Goal: Task Accomplishment & Management: Complete application form

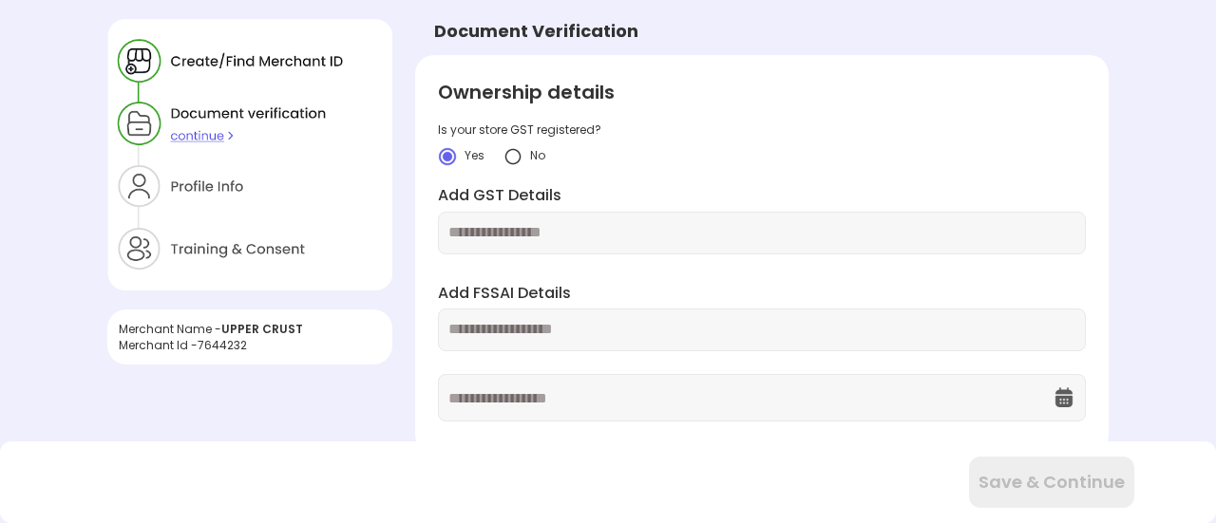
click at [228, 349] on div "Merchant Id - 7644232" at bounding box center [250, 345] width 262 height 16
copy div "7644232"
click at [319, 300] on div "Merchant Name - UPPER CRUST Merchant Id - 7644232" at bounding box center [249, 192] width 285 height 346
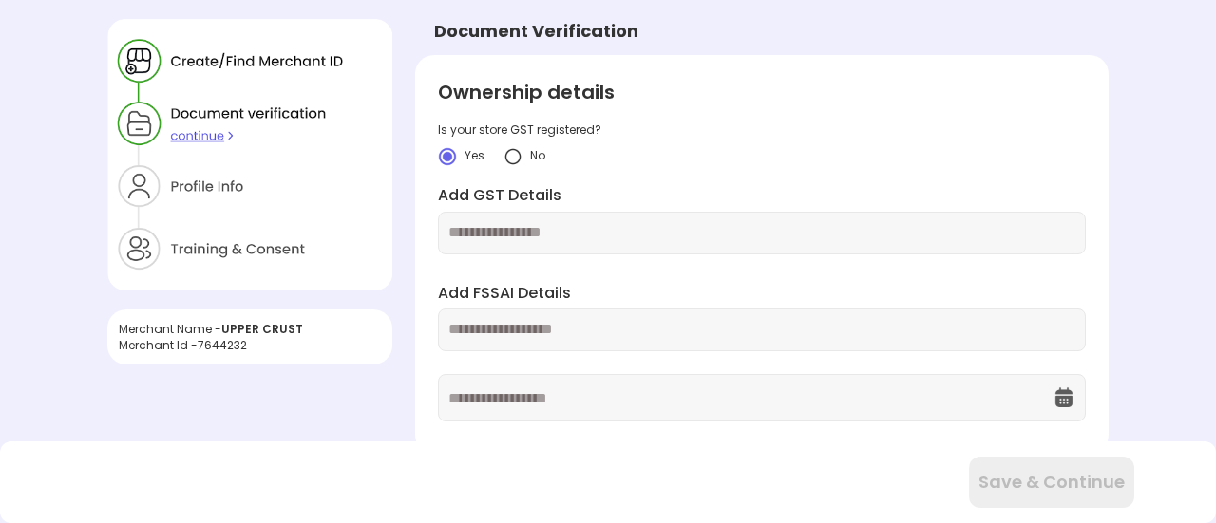
click at [568, 239] on input "text" at bounding box center [761, 233] width 627 height 22
click at [669, 227] on input "text" at bounding box center [761, 233] width 627 height 22
paste input "**********"
type input "**********"
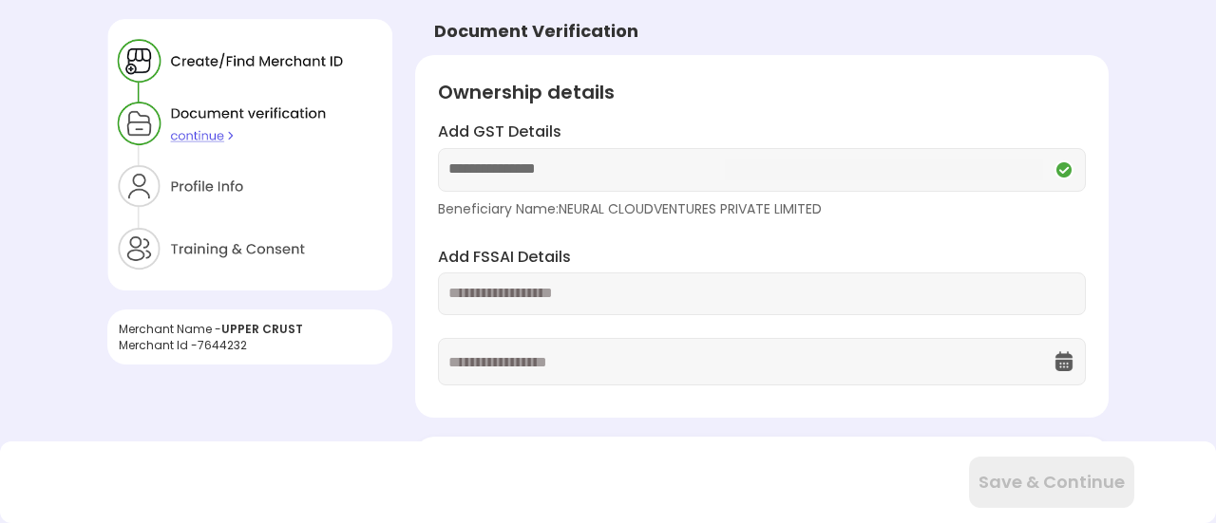
click at [490, 324] on div "Add FSSAI Details" at bounding box center [762, 317] width 648 height 140
click at [473, 288] on input "text" at bounding box center [761, 294] width 627 height 22
click at [534, 357] on input "text" at bounding box center [750, 362] width 604 height 46
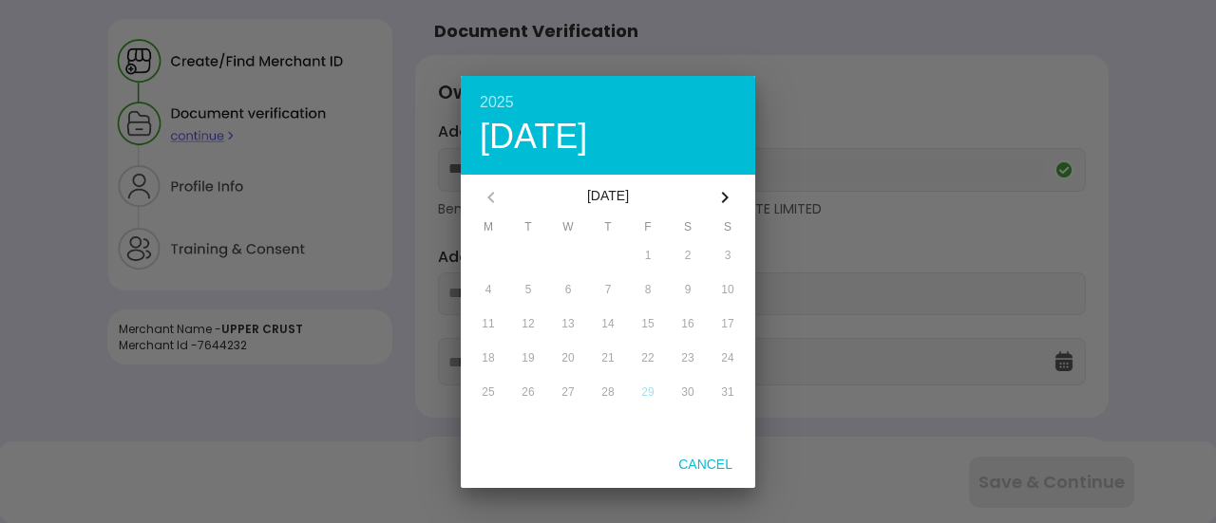
click at [766, 331] on div at bounding box center [608, 261] width 1216 height 523
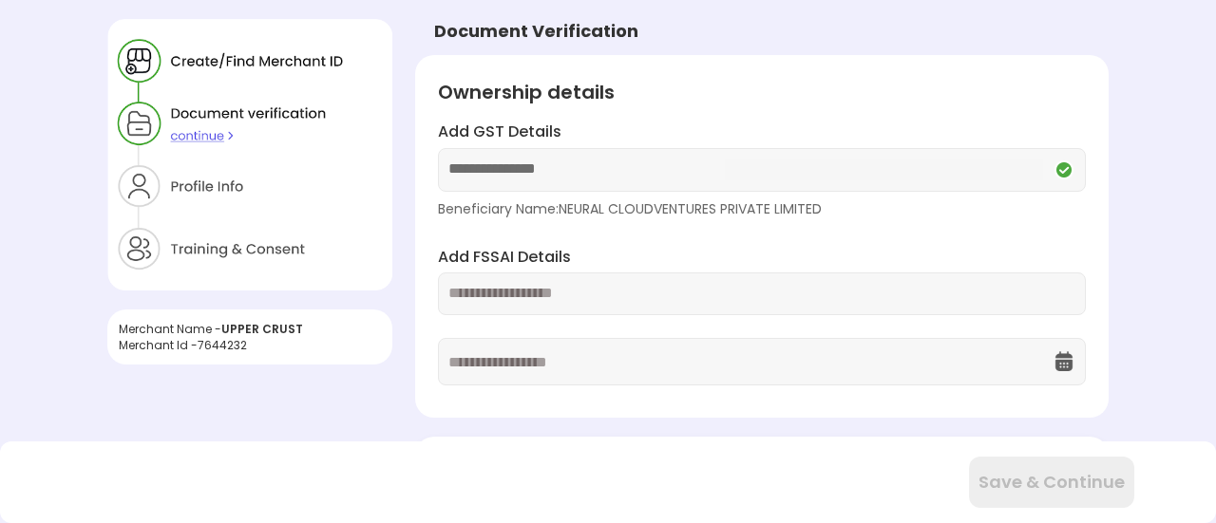
click at [776, 309] on div at bounding box center [762, 294] width 648 height 43
click at [731, 288] on input "text" at bounding box center [761, 294] width 627 height 22
click at [156, 191] on img at bounding box center [249, 155] width 285 height 272
click at [555, 316] on div "Add FSSAI Details" at bounding box center [762, 317] width 648 height 140
click at [534, 358] on input "text" at bounding box center [750, 362] width 604 height 46
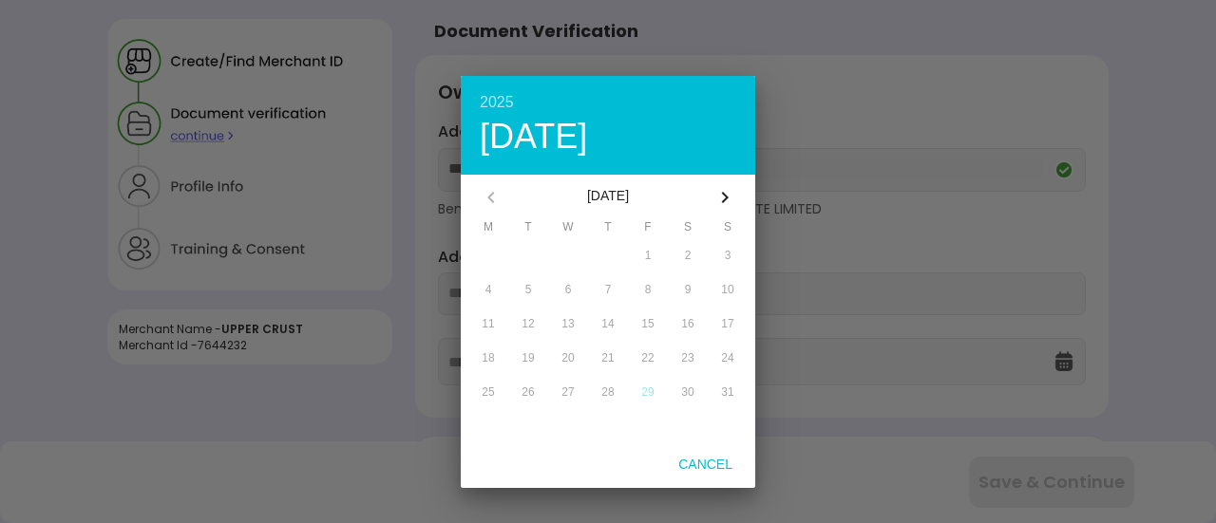
click at [816, 263] on div at bounding box center [608, 261] width 1216 height 523
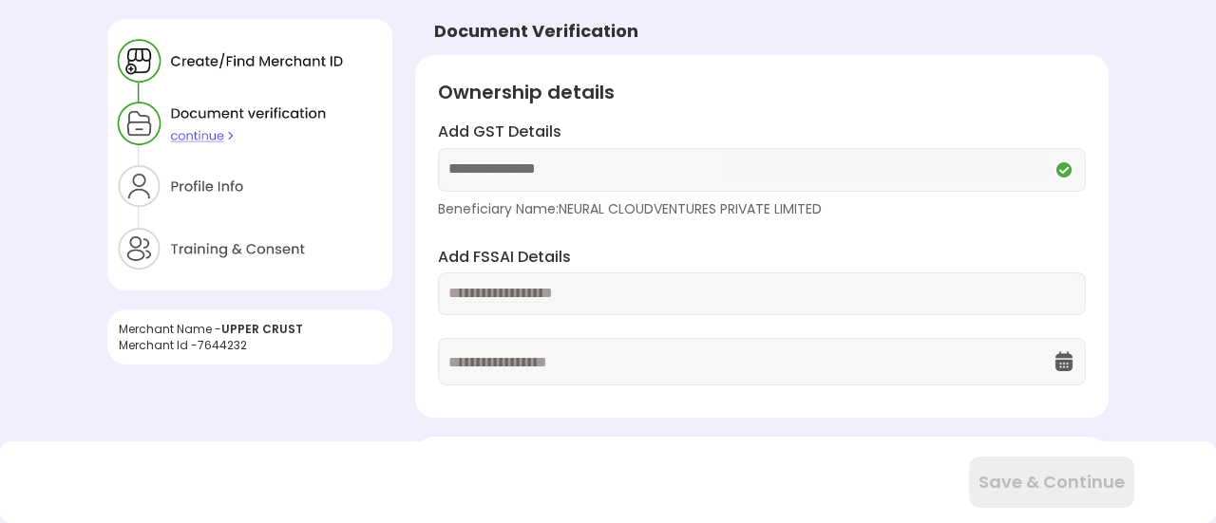
click at [592, 290] on input "text" at bounding box center [761, 294] width 627 height 22
type input "**********"
click at [558, 360] on input "text" at bounding box center [750, 362] width 604 height 46
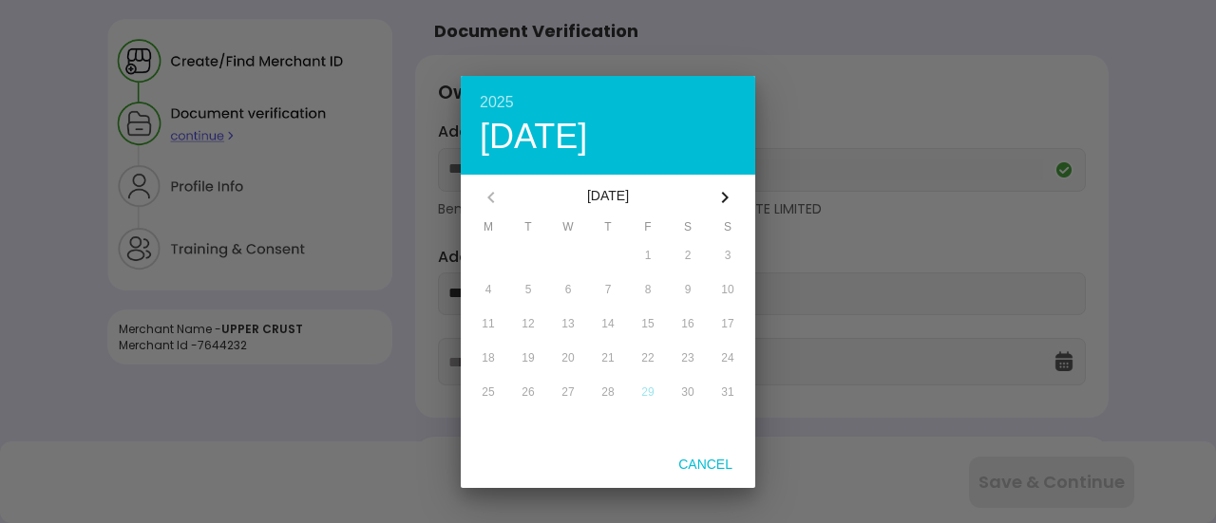
click at [729, 191] on icon "button" at bounding box center [724, 197] width 23 height 23
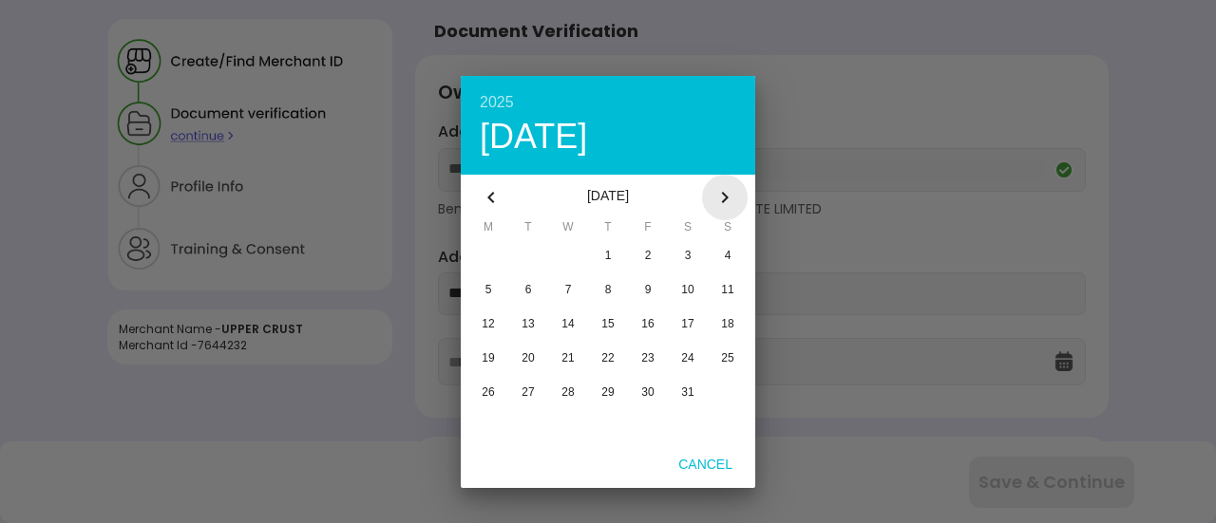
click at [729, 191] on icon "button" at bounding box center [724, 197] width 23 height 23
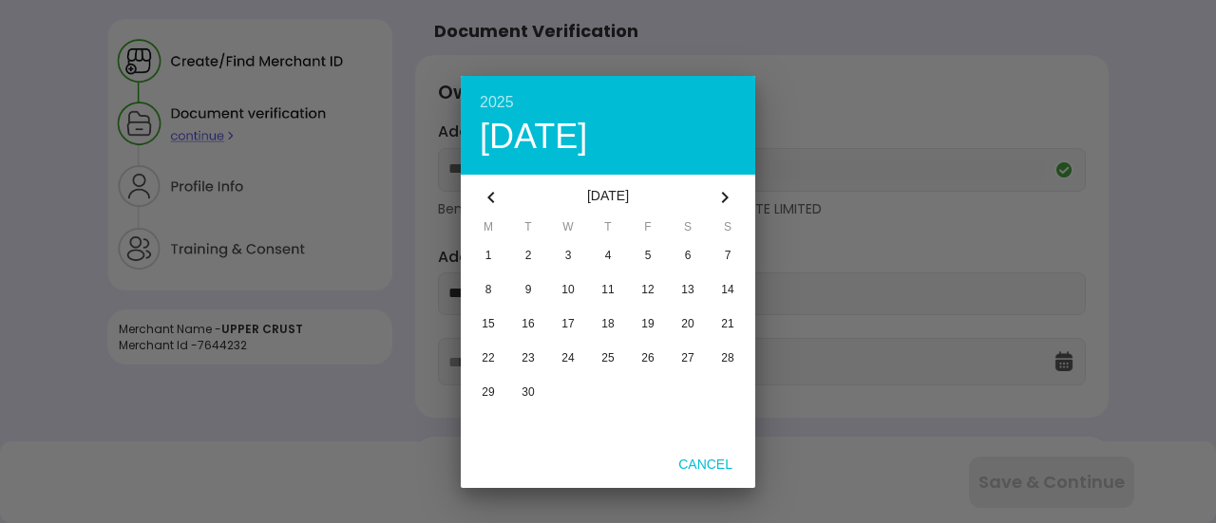
click at [729, 191] on icon "button" at bounding box center [724, 197] width 23 height 23
click at [487, 392] on span "24" at bounding box center [488, 392] width 12 height 13
type input "**********"
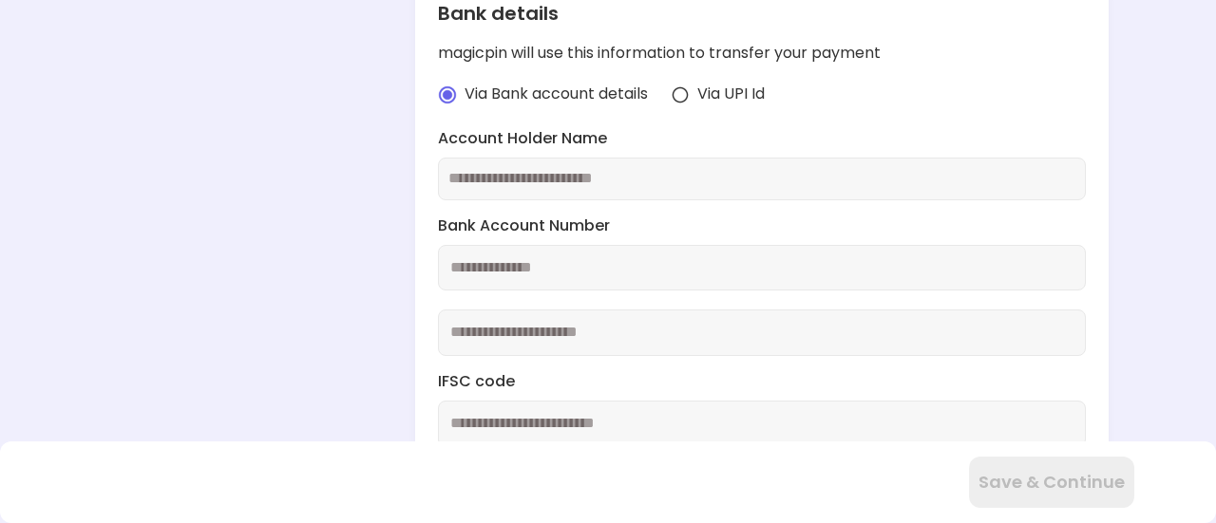
scroll to position [473, 0]
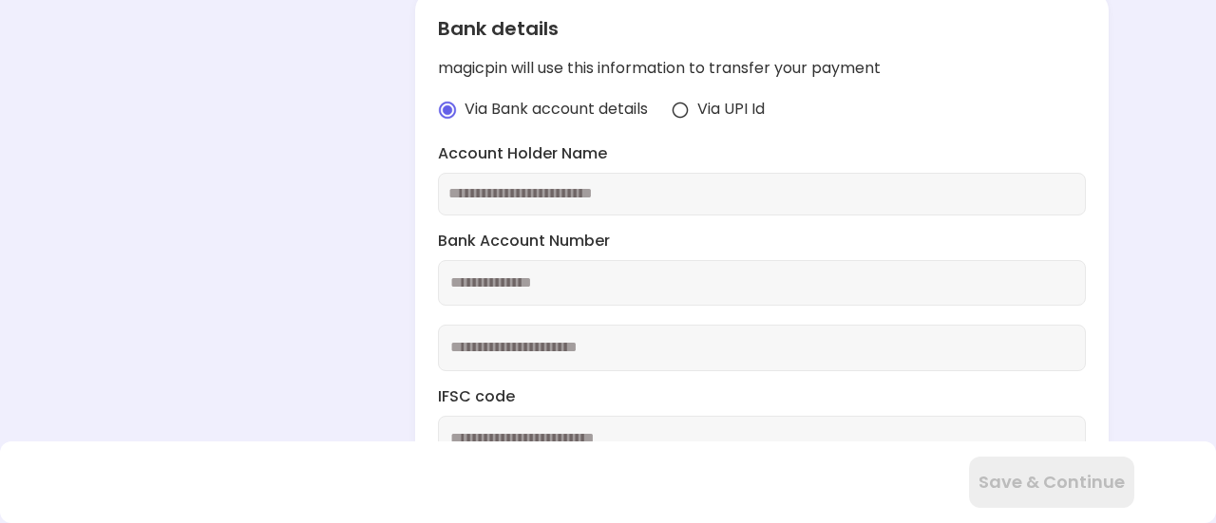
click at [502, 188] on input "text" at bounding box center [761, 194] width 627 height 22
click at [486, 267] on input "number" at bounding box center [762, 283] width 648 height 47
type input "**********"
click at [502, 357] on input "number" at bounding box center [762, 348] width 648 height 47
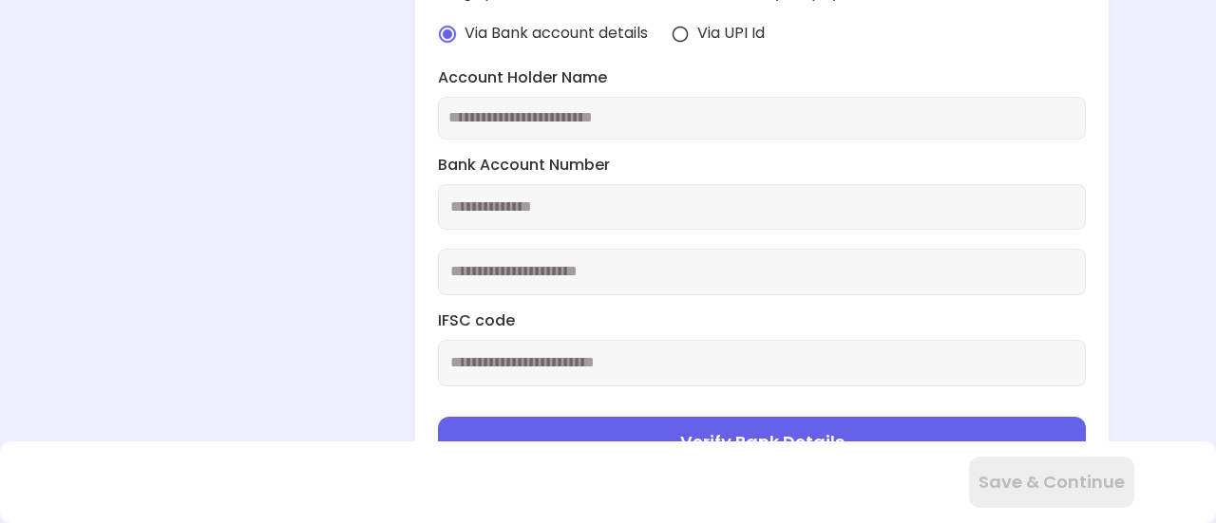
scroll to position [549, 0]
type input "**********"
click at [492, 362] on input "text" at bounding box center [762, 363] width 648 height 47
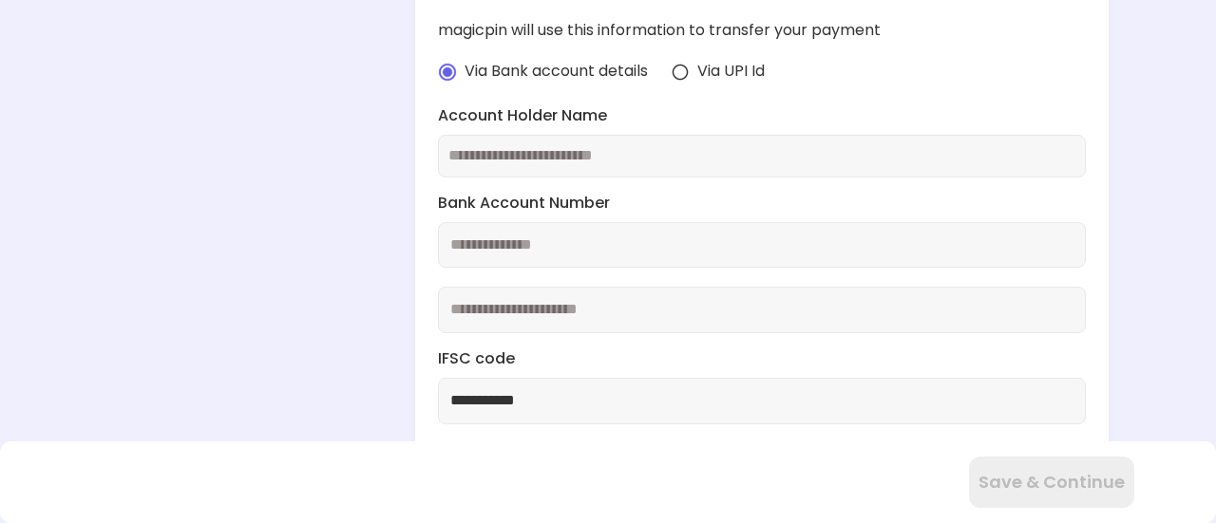
scroll to position [509, 0]
type input "**********"
click at [474, 154] on input "text" at bounding box center [761, 158] width 627 height 22
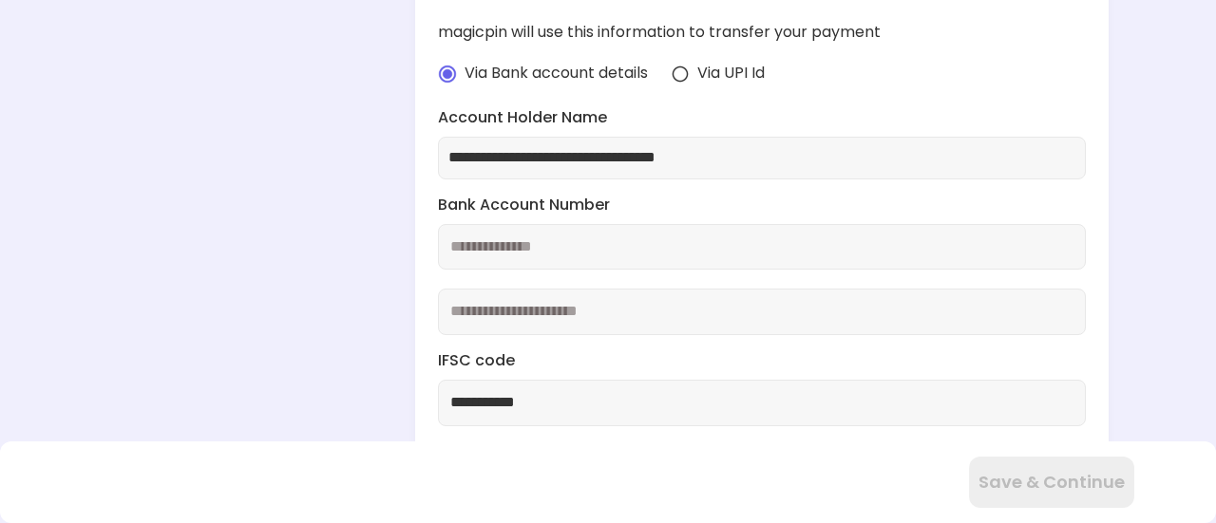
type input "**********"
click at [249, 282] on div "**********" at bounding box center [607, 77] width 1001 height 1135
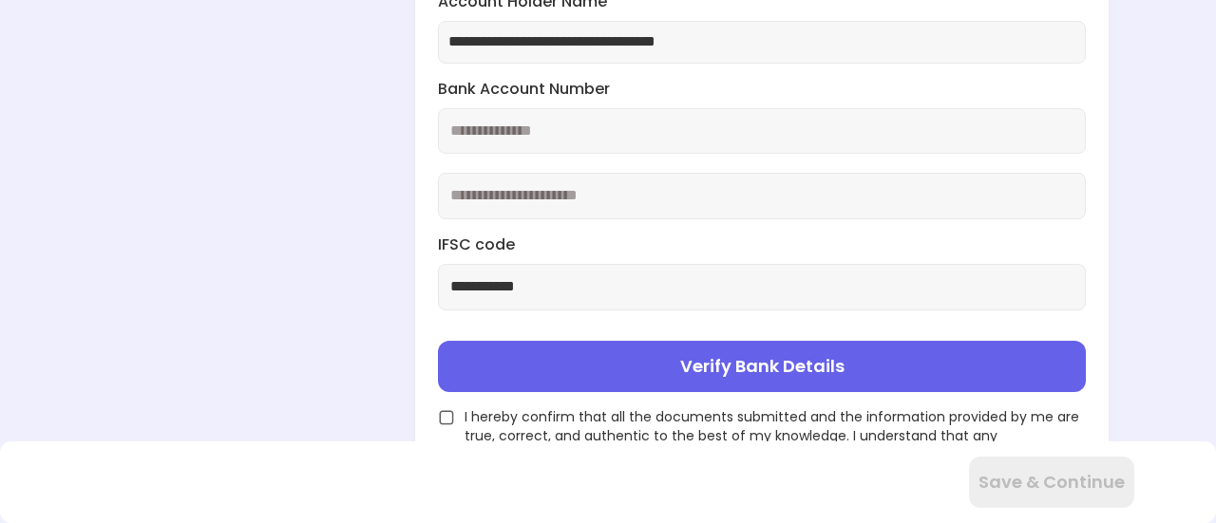
click at [441, 411] on img at bounding box center [446, 417] width 17 height 17
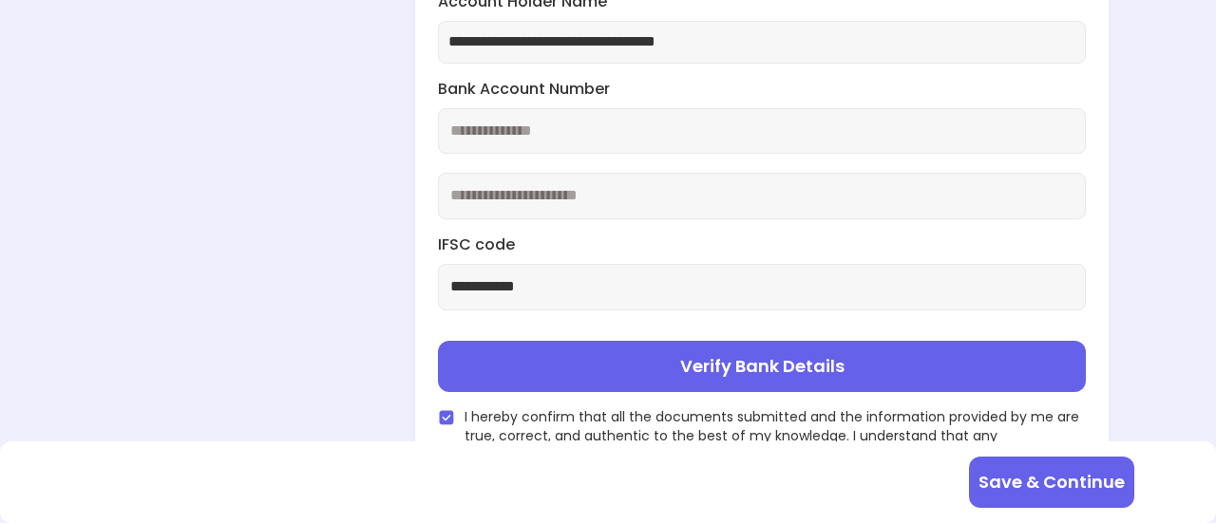
click at [1041, 492] on button "Save & Continue" at bounding box center [1051, 482] width 165 height 51
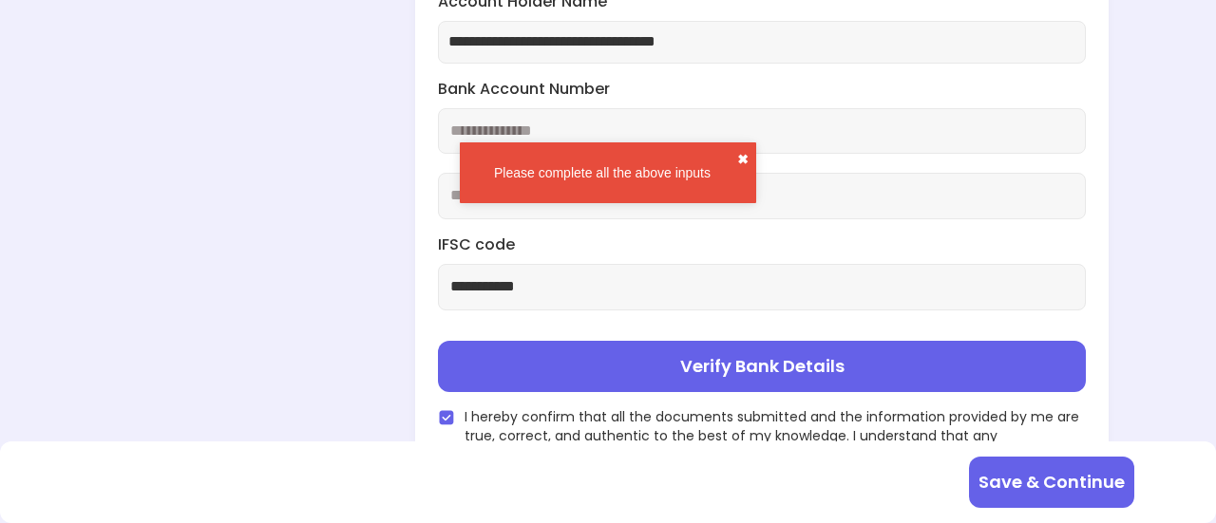
click at [737, 154] on button "✖" at bounding box center [742, 159] width 11 height 19
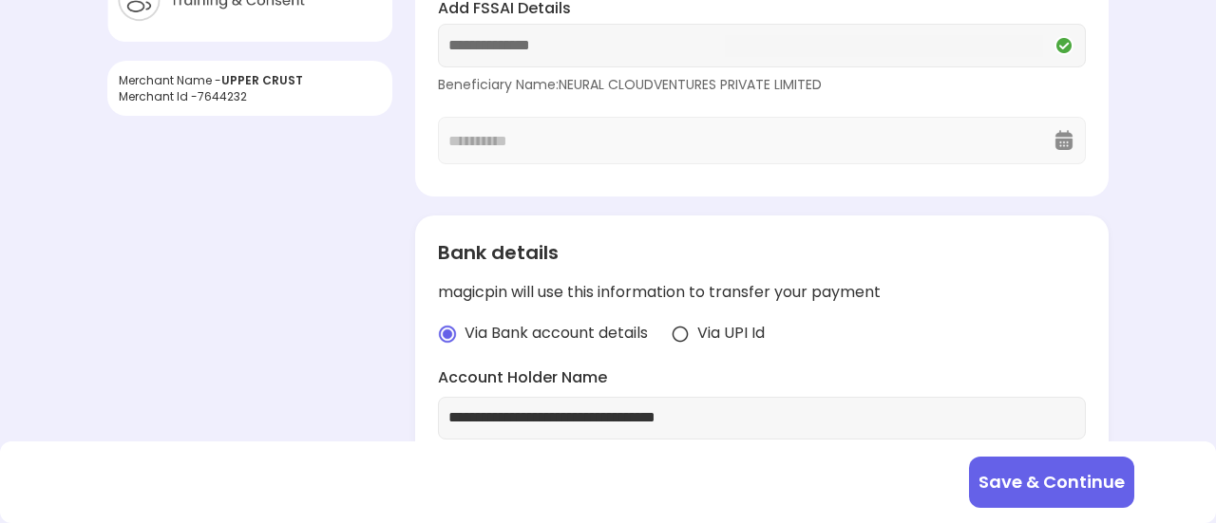
scroll to position [247, 0]
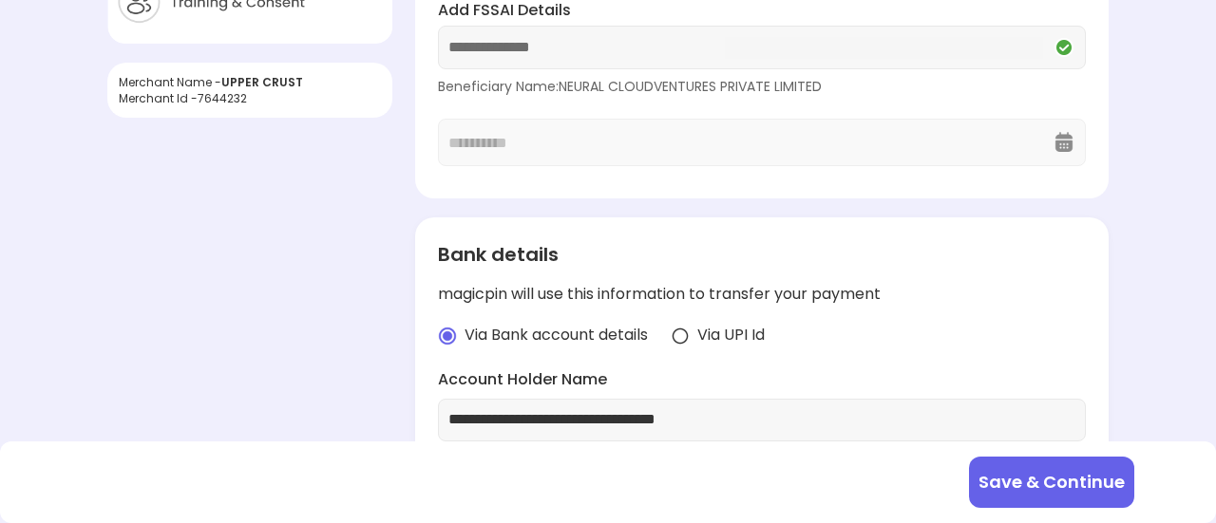
click at [444, 339] on img at bounding box center [447, 336] width 19 height 19
click at [579, 123] on div "**********" at bounding box center [762, 83] width 648 height 167
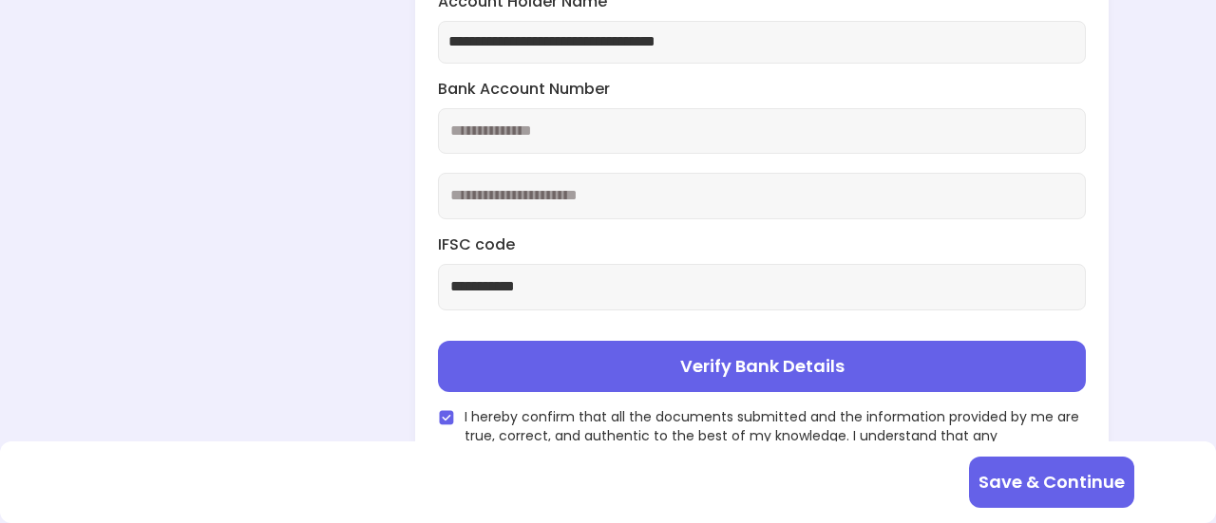
click at [866, 368] on button "Verify Bank Details" at bounding box center [762, 366] width 648 height 51
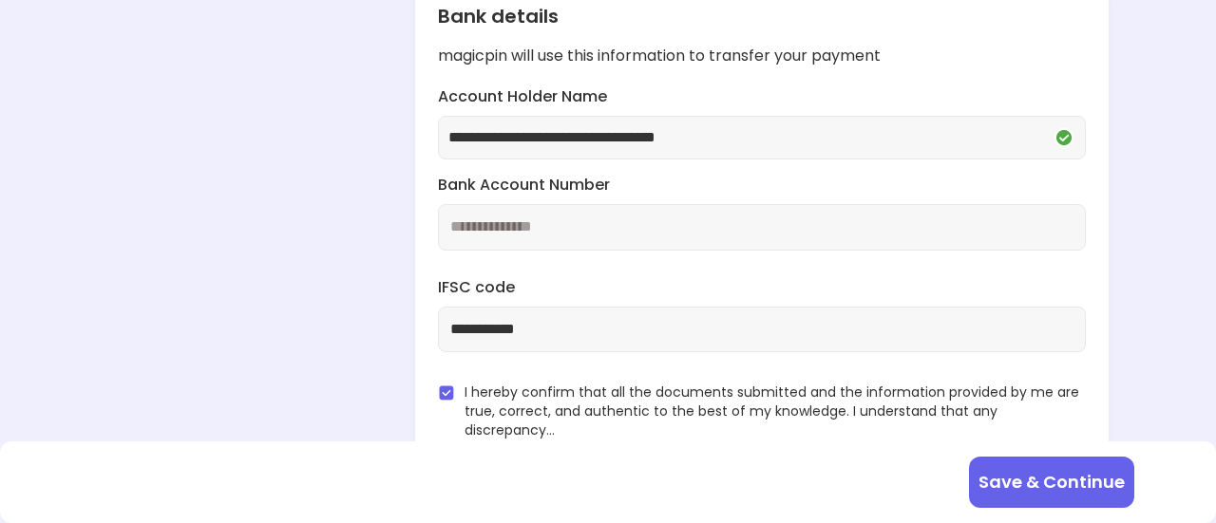
scroll to position [463, 0]
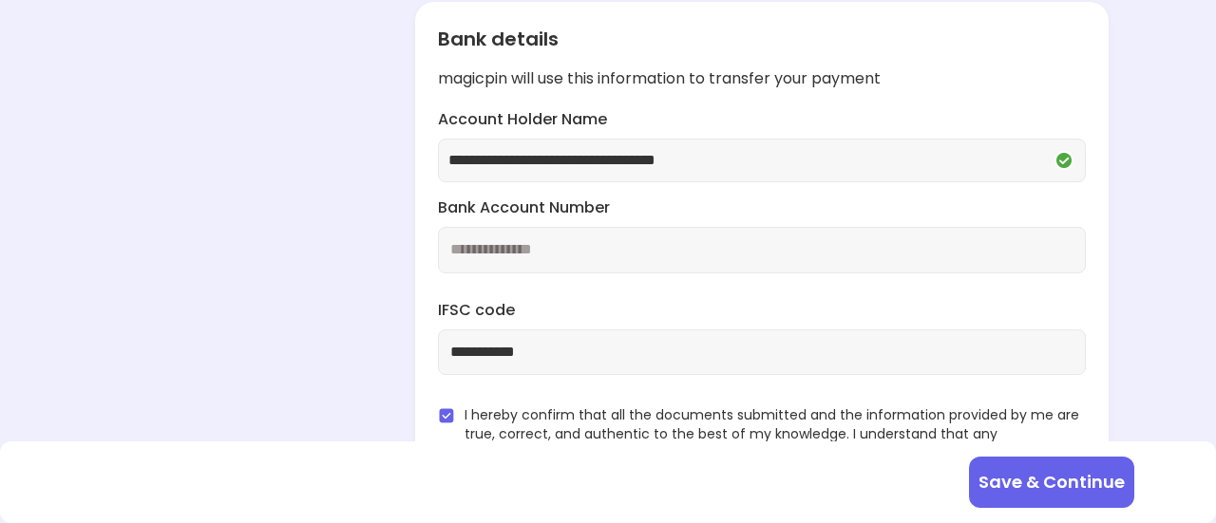
click at [1003, 490] on button "Save & Continue" at bounding box center [1051, 482] width 165 height 51
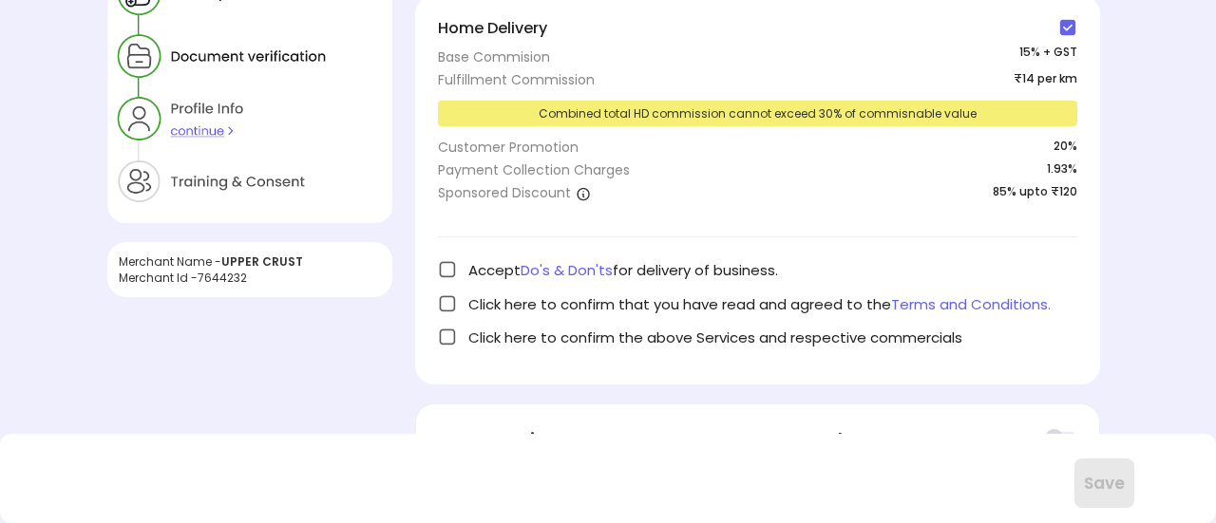
scroll to position [0, 0]
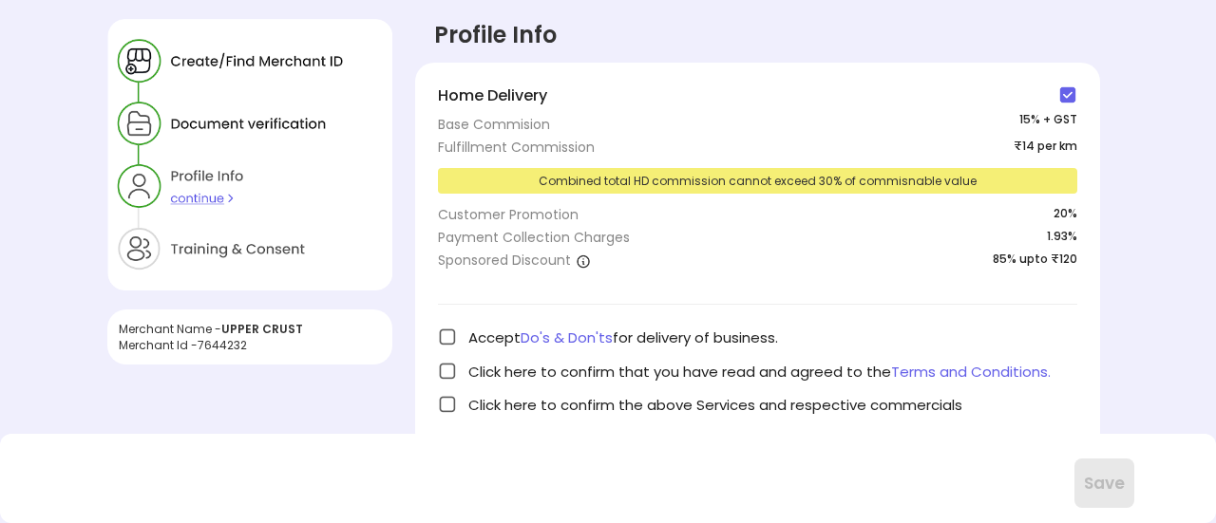
click at [503, 115] on div "Base Commision" at bounding box center [494, 124] width 112 height 19
click at [462, 180] on div "Combined total HD commission cannot exceed 30% of commisnable value" at bounding box center [757, 181] width 639 height 26
click at [444, 334] on img at bounding box center [447, 337] width 19 height 19
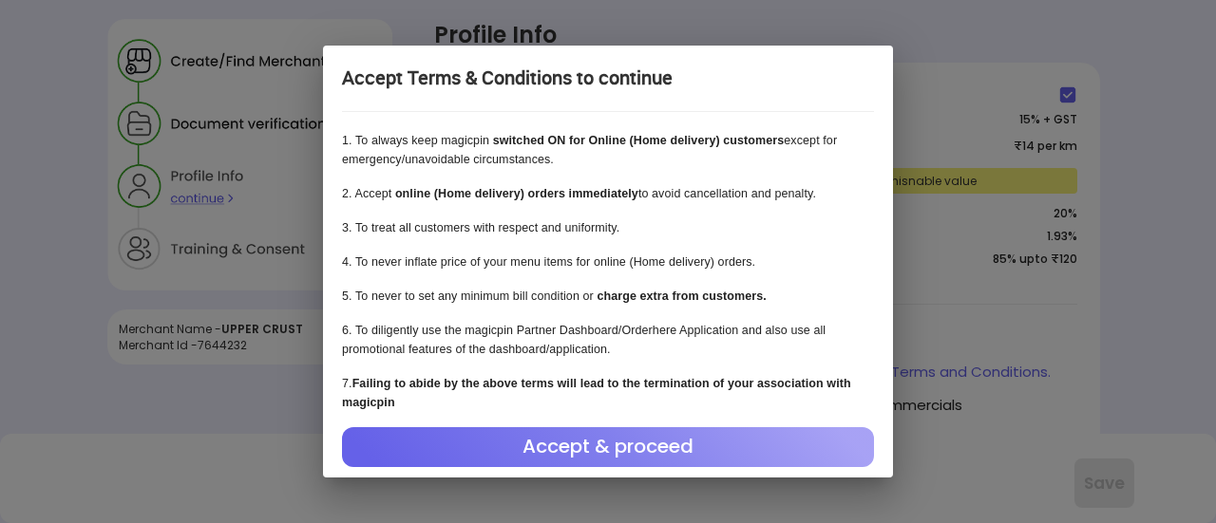
click at [518, 445] on div "Accept & proceed" at bounding box center [608, 447] width 532 height 40
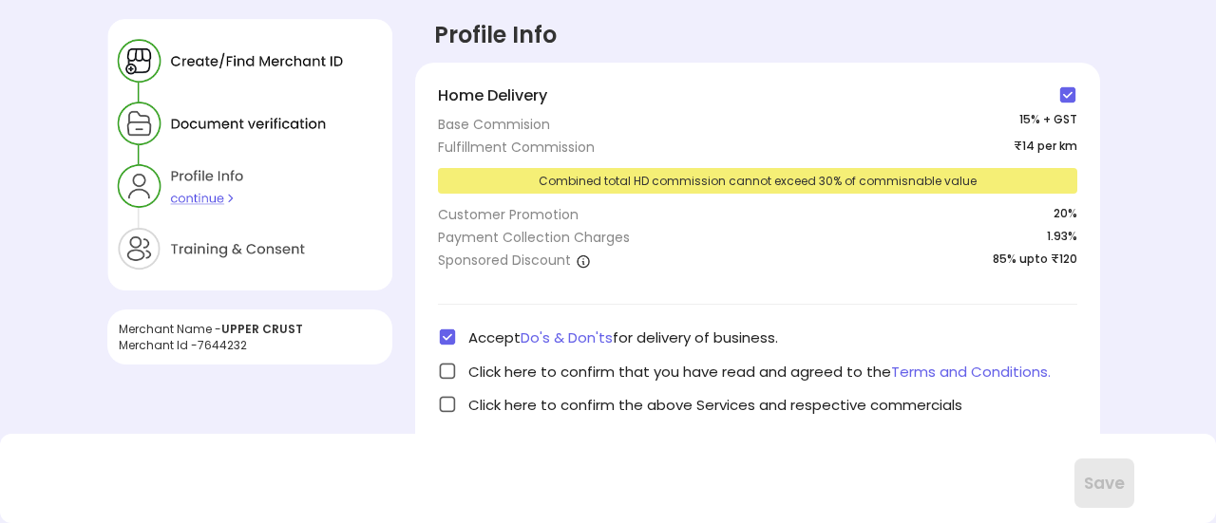
click at [444, 368] on img at bounding box center [447, 371] width 19 height 19
click at [452, 406] on img at bounding box center [447, 404] width 19 height 19
click at [1125, 491] on button "Save" at bounding box center [1104, 483] width 60 height 49
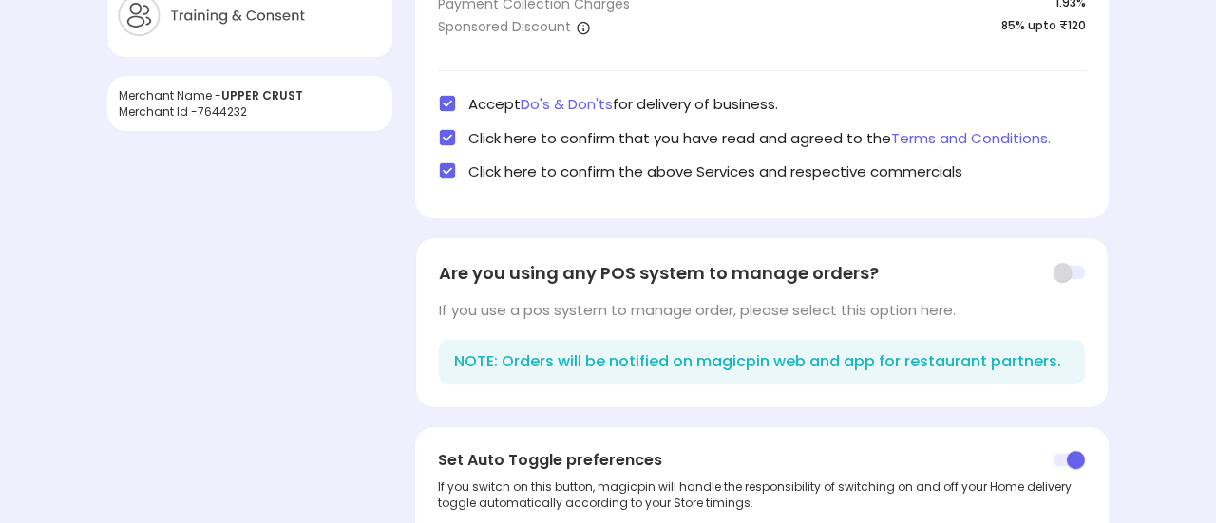
scroll to position [251, 0]
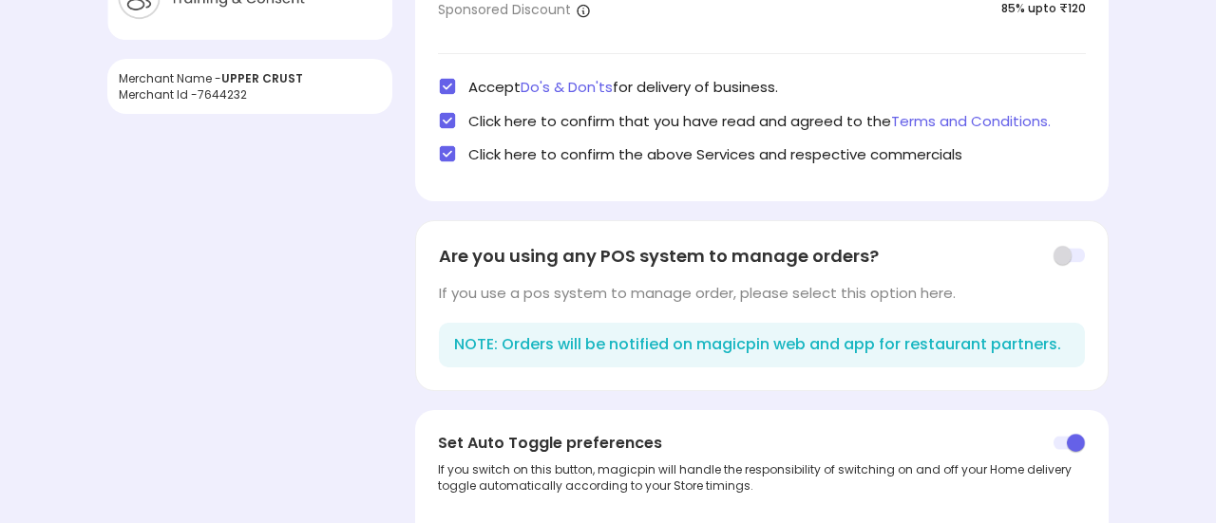
click at [40, 342] on div "Merchant Name - UPPER CRUST Merchant Id - 7644232 Profile Info Home Delivery Ba…" at bounding box center [608, 197] width 1216 height 896
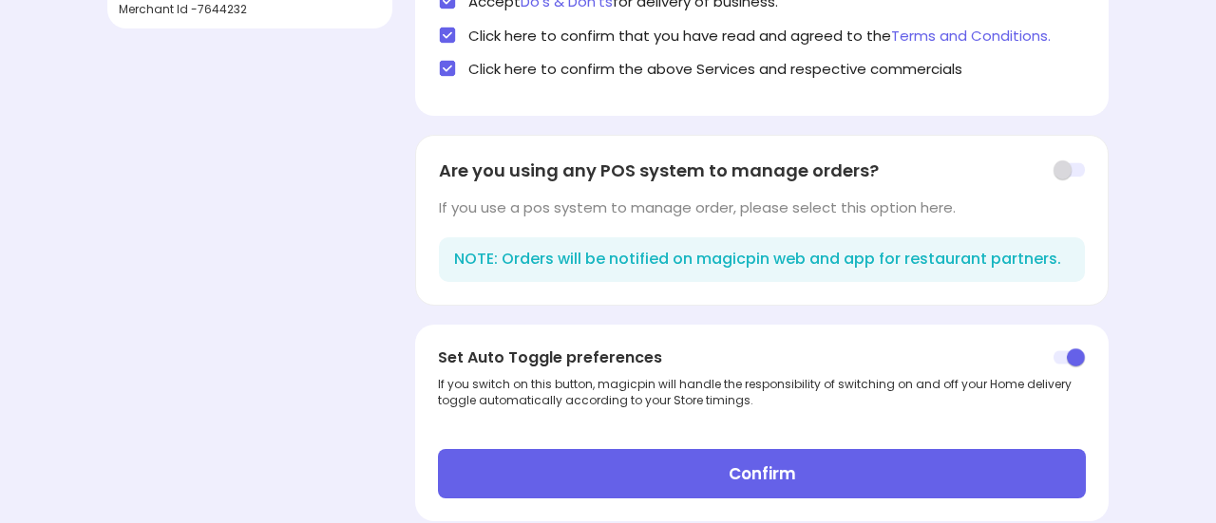
scroll to position [370, 0]
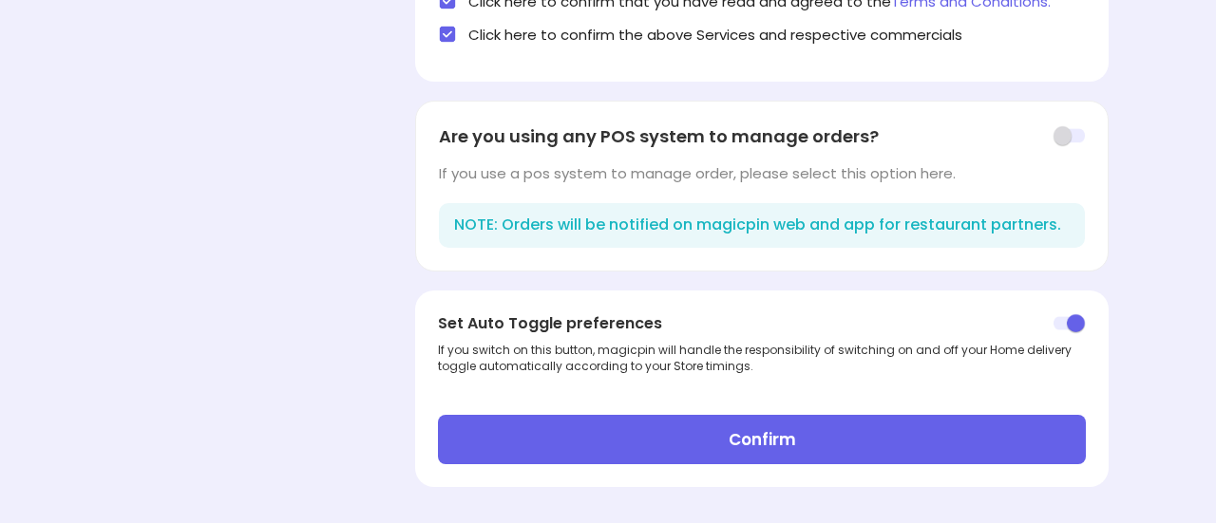
click at [697, 456] on button "Confirm" at bounding box center [762, 439] width 648 height 49
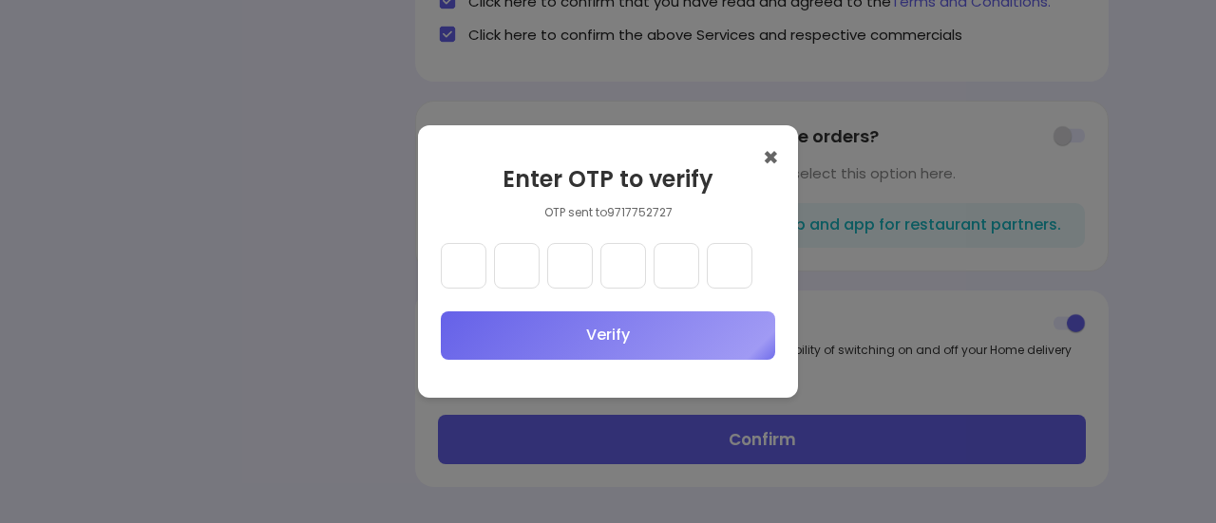
click at [475, 251] on input "text" at bounding box center [464, 266] width 46 height 46
type input "*"
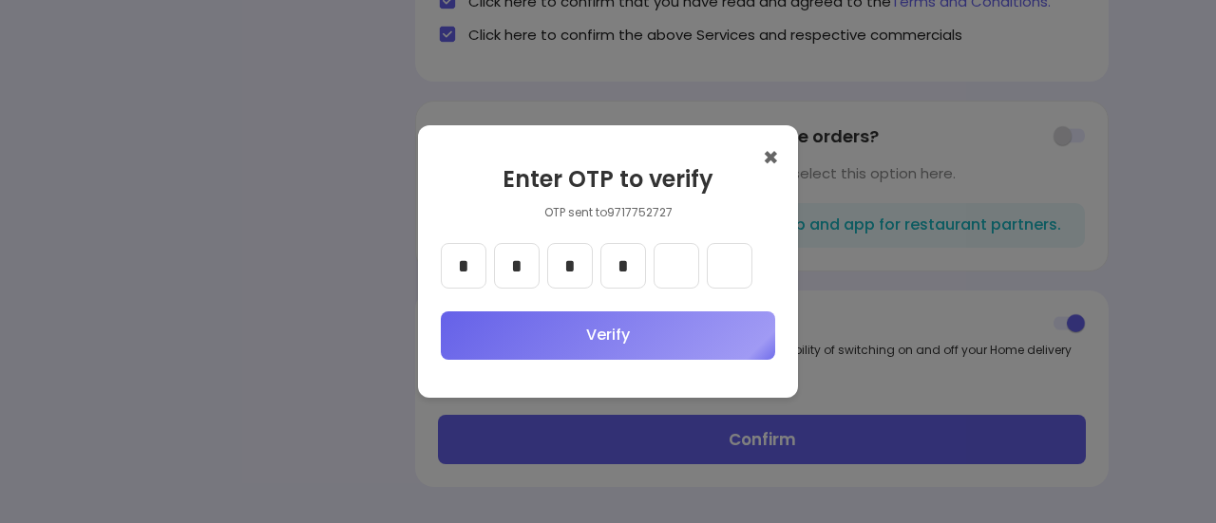
type input "*"
click at [486, 329] on button "Verify" at bounding box center [608, 336] width 334 height 48
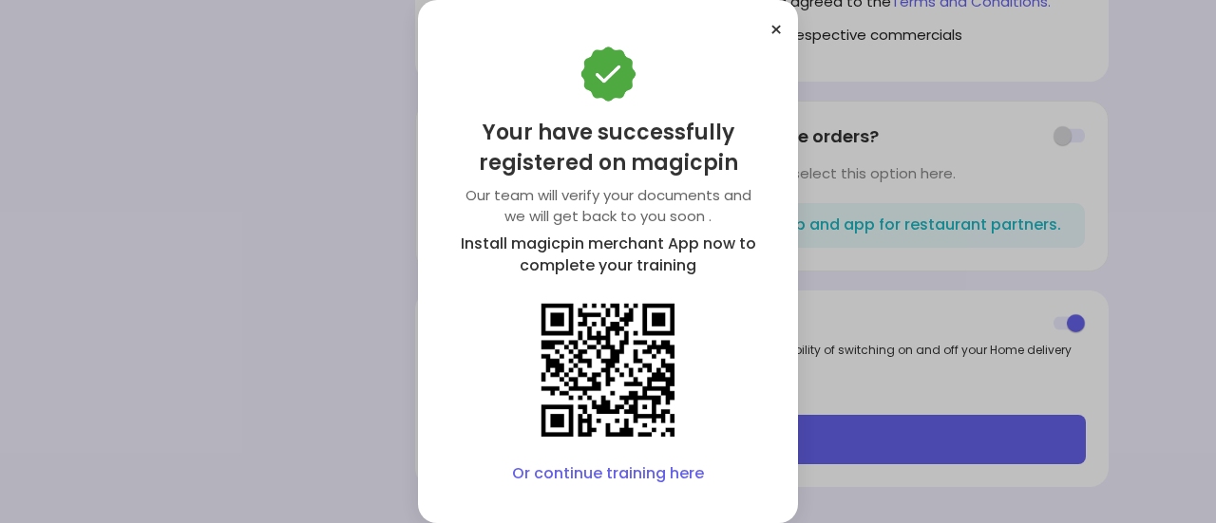
click at [606, 470] on link "Or continue training here" at bounding box center [608, 474] width 192 height 22
